Goal: Task Accomplishment & Management: Complete application form

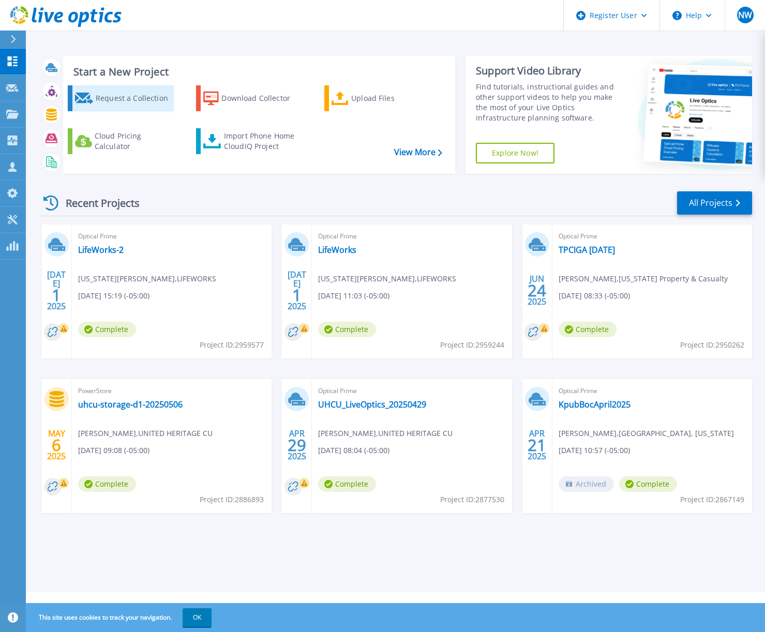
click at [112, 90] on div "Request a Collection" at bounding box center [134, 98] width 76 height 21
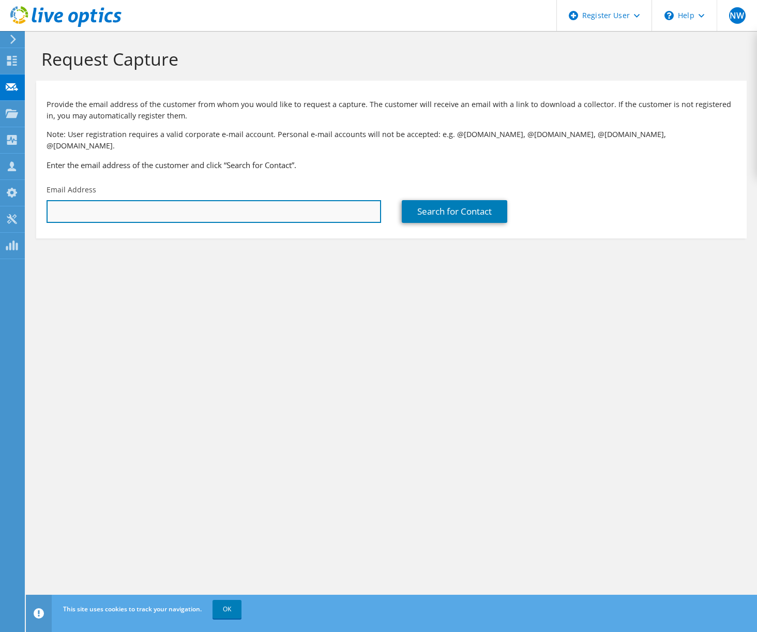
click at [276, 200] on input "text" at bounding box center [214, 211] width 335 height 23
paste input "[EMAIL_ADDRESS][DOMAIN_NAME]"
type input "seanwm@stedwards.edu"
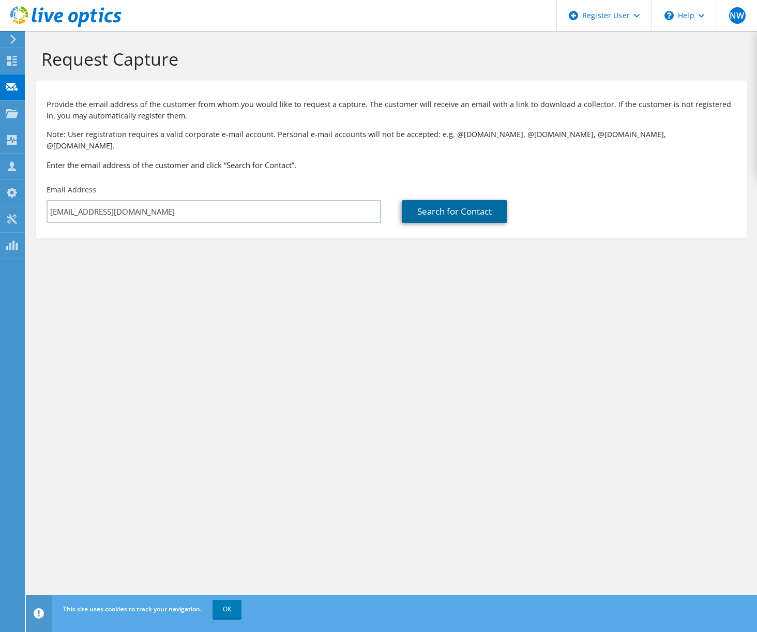
click at [492, 205] on link "Search for Contact" at bounding box center [455, 211] width 106 height 23
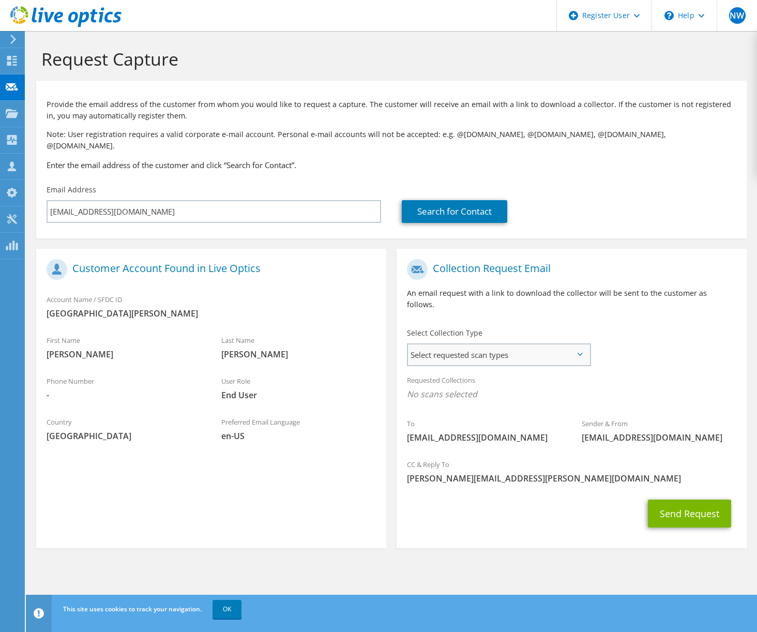
click at [449, 345] on span "Select requested scan types" at bounding box center [499, 355] width 182 height 21
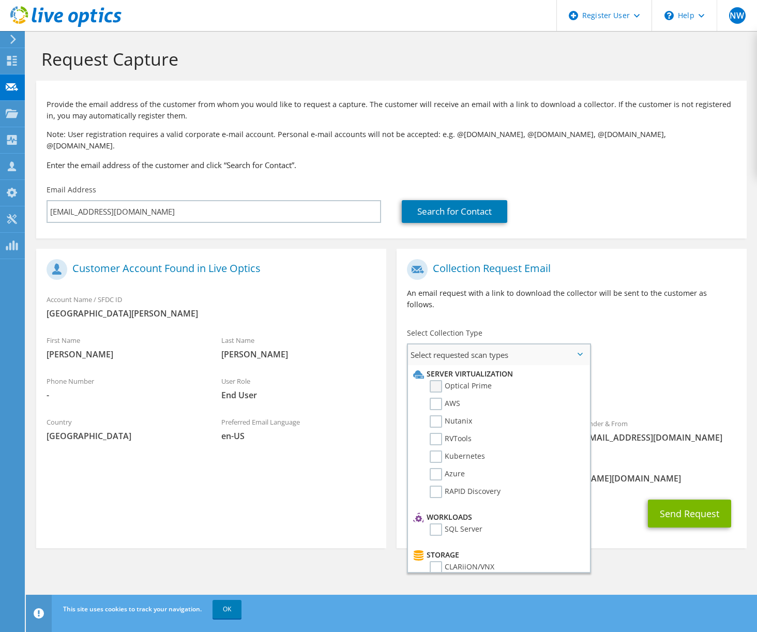
click at [436, 380] on label "Optical Prime" at bounding box center [461, 386] width 62 height 12
click at [0, 0] on input "Optical Prime" at bounding box center [0, 0] width 0 height 0
click at [665, 503] on button "Send Request" at bounding box center [689, 517] width 83 height 28
